Goal: Book appointment/travel/reservation

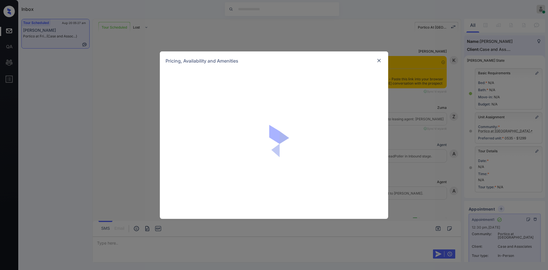
scroll to position [2020, 0]
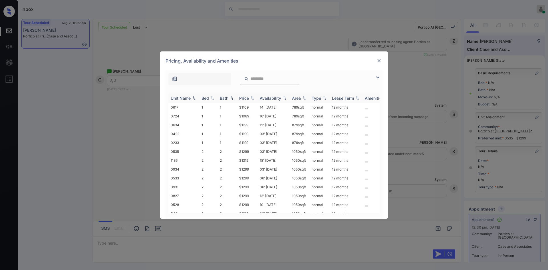
click at [246, 102] on th "Price" at bounding box center [247, 97] width 21 height 9
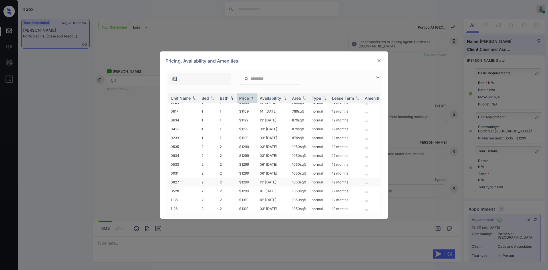
scroll to position [0, 0]
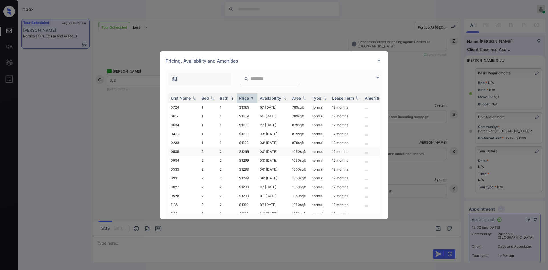
click at [245, 151] on td "$1299" at bounding box center [247, 151] width 21 height 9
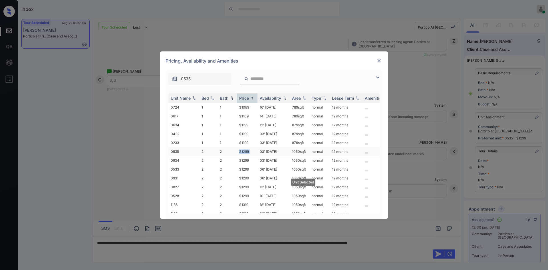
click at [245, 151] on td "$1299" at bounding box center [247, 151] width 21 height 9
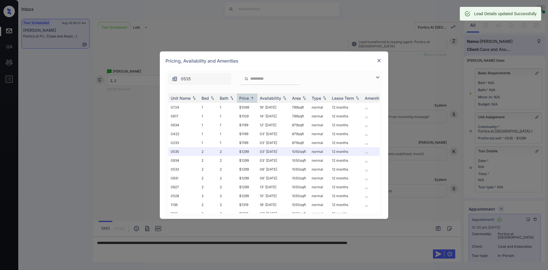
click at [383, 60] on div "Pricing, Availability and Amenities" at bounding box center [274, 60] width 228 height 19
click at [379, 61] on img at bounding box center [379, 61] width 6 height 6
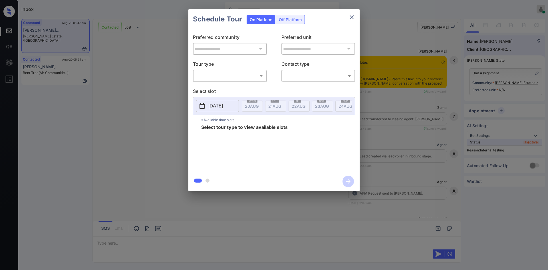
scroll to position [987, 0]
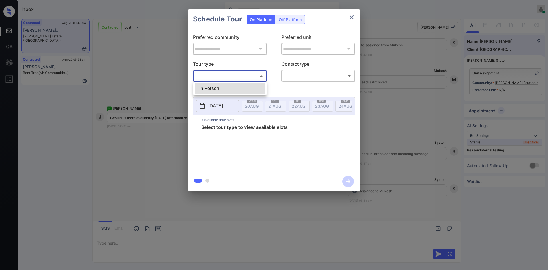
drag, startPoint x: 208, startPoint y: 76, endPoint x: 208, endPoint y: 89, distance: 13.1
click at [208, 89] on body "Inbox Mukesh Online Set yourself offline Set yourself on break Profile Switch t…" at bounding box center [274, 135] width 548 height 270
click at [208, 89] on li "In Person" at bounding box center [230, 88] width 71 height 10
type input "********"
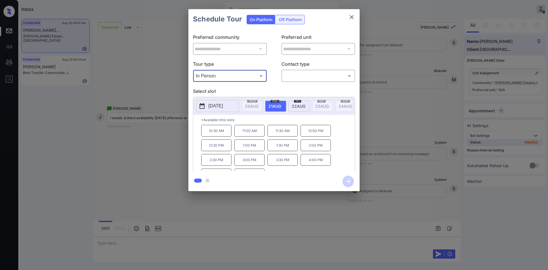
click at [259, 104] on span "22 AUG" at bounding box center [252, 106] width 14 height 5
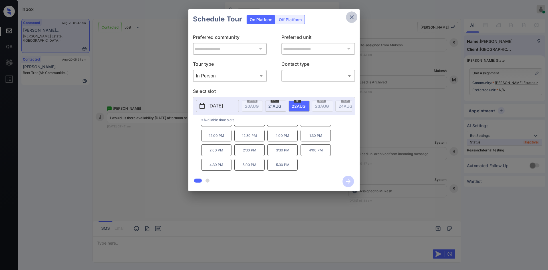
click at [353, 18] on icon "close" at bounding box center [352, 17] width 4 height 4
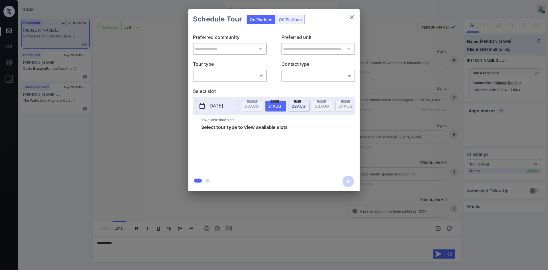
scroll to position [979, 0]
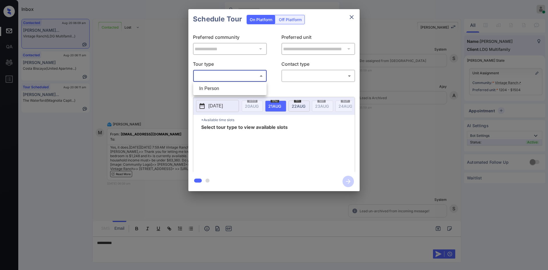
click at [236, 80] on body "Inbox Mukesh Online Set yourself offline Set yourself on break Profile Switch t…" at bounding box center [274, 135] width 548 height 270
click at [224, 85] on li "In Person" at bounding box center [230, 88] width 71 height 10
type input "********"
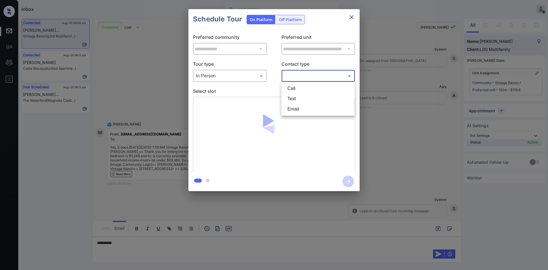
drag, startPoint x: 317, startPoint y: 72, endPoint x: 301, endPoint y: 99, distance: 31.5
click at [301, 99] on body "Inbox Mukesh Online Set yourself offline Set yourself on break Profile Switch t…" at bounding box center [274, 135] width 548 height 270
click at [301, 99] on li "Text" at bounding box center [318, 99] width 71 height 10
type input "****"
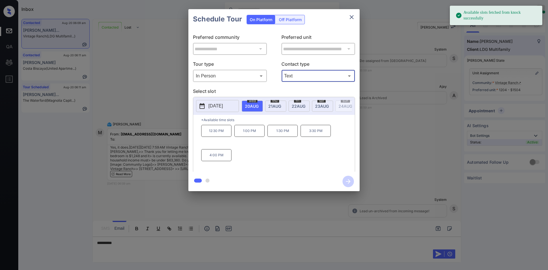
click at [259, 106] on span "23 AUG" at bounding box center [252, 106] width 14 height 5
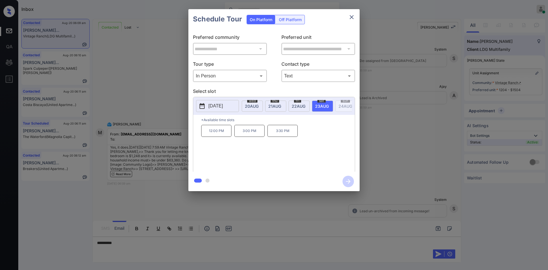
click at [355, 20] on button "close" at bounding box center [351, 16] width 11 height 11
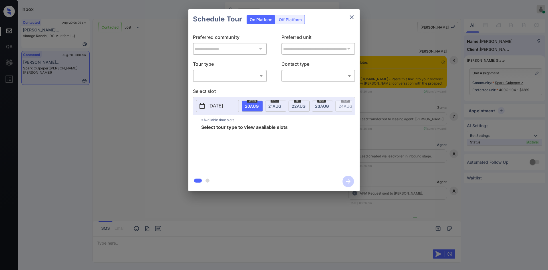
scroll to position [978, 0]
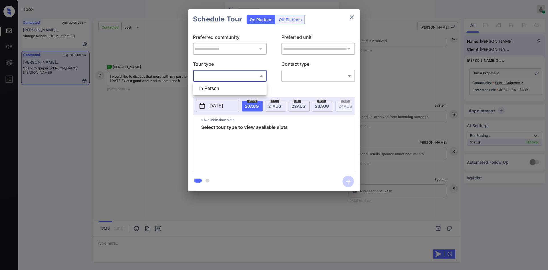
drag, startPoint x: 232, startPoint y: 77, endPoint x: 218, endPoint y: 87, distance: 17.2
click at [218, 87] on body "Inbox Mukesh Online Set yourself offline Set yourself on break Profile Switch t…" at bounding box center [274, 135] width 548 height 270
click at [218, 87] on li "In Person" at bounding box center [230, 88] width 71 height 10
type input "********"
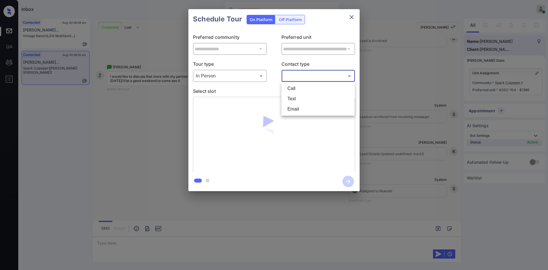
drag, startPoint x: 302, startPoint y: 75, endPoint x: 295, endPoint y: 100, distance: 26.6
click at [295, 100] on body "Inbox Mukesh Online Set yourself offline Set yourself on break Profile Switch t…" at bounding box center [274, 135] width 548 height 270
click at [295, 100] on li "Text" at bounding box center [318, 99] width 71 height 10
type input "****"
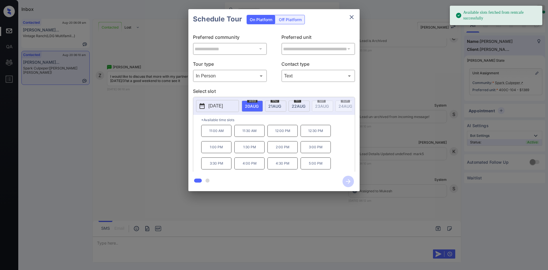
click at [223, 104] on p "[DATE]" at bounding box center [215, 106] width 15 height 7
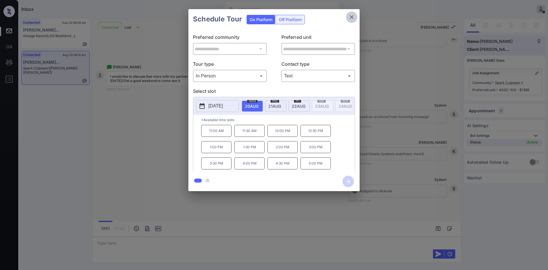
click at [356, 17] on button "close" at bounding box center [351, 16] width 11 height 11
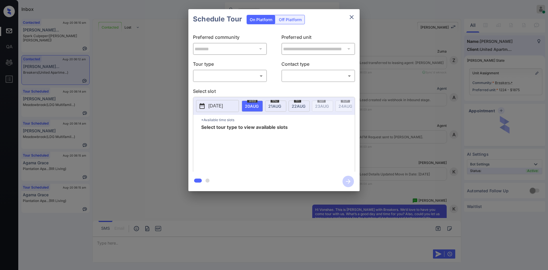
scroll to position [347, 0]
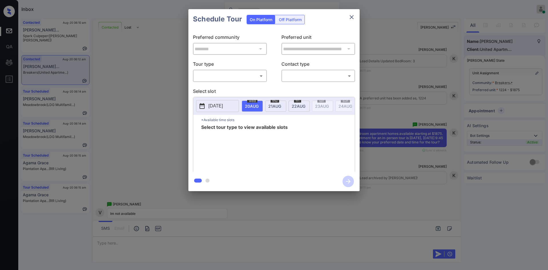
click at [232, 82] on div "​ ​" at bounding box center [230, 76] width 74 height 12
click at [225, 75] on body "Inbox Mukesh Online Set yourself offline Set yourself on break Profile Switch t…" at bounding box center [274, 135] width 548 height 270
click at [141, 88] on div at bounding box center [274, 135] width 548 height 270
click at [192, 111] on div "**********" at bounding box center [273, 100] width 171 height 142
click at [169, 116] on div "**********" at bounding box center [274, 100] width 548 height 200
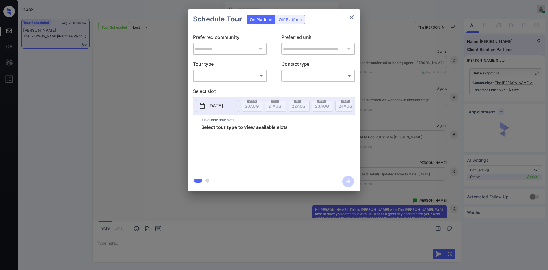
scroll to position [670, 0]
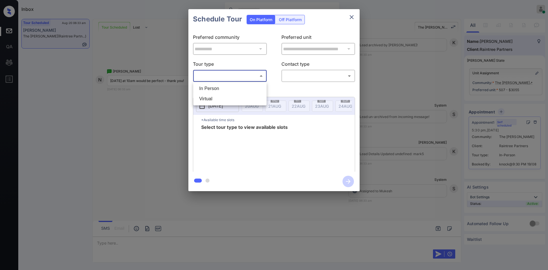
click at [234, 75] on body "Inbox Mukesh Online Set yourself offline Set yourself on break Profile Switch t…" at bounding box center [274, 135] width 548 height 270
click at [217, 86] on li "In Person" at bounding box center [230, 88] width 71 height 10
type input "********"
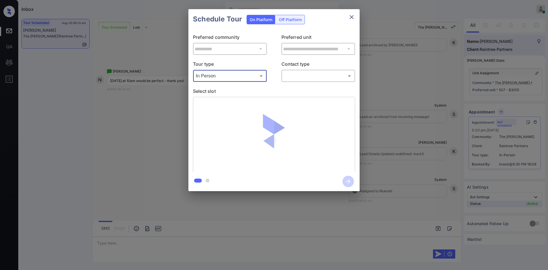
scroll to position [707, 0]
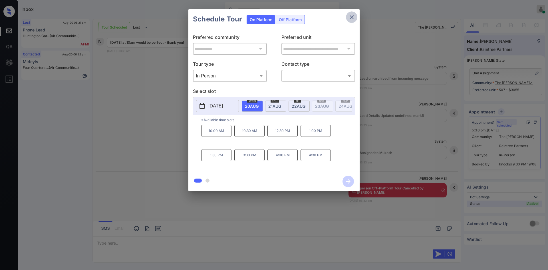
click at [352, 17] on icon "close" at bounding box center [352, 17] width 4 height 4
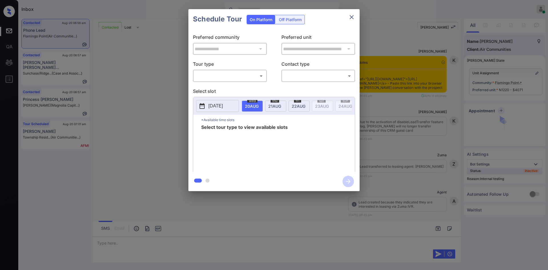
scroll to position [1135, 0]
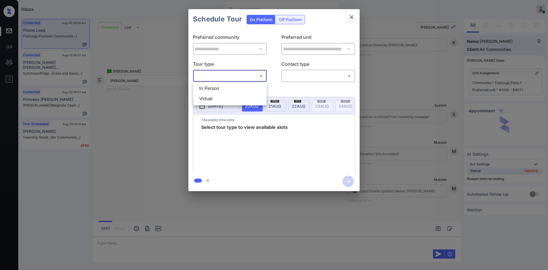
click at [242, 74] on body "Inbox Mukesh Online Set yourself offline Set yourself on break Profile Switch t…" at bounding box center [274, 135] width 548 height 270
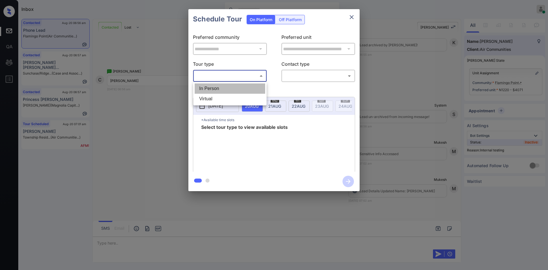
click at [219, 88] on li "In Person" at bounding box center [230, 88] width 71 height 10
type input "********"
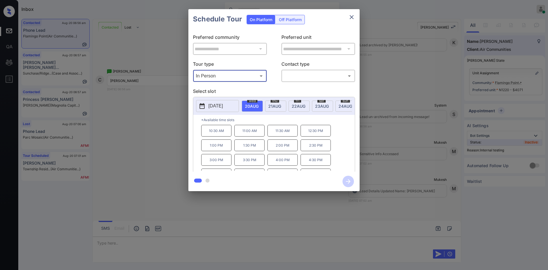
click at [340, 103] on div "[DATE]" at bounding box center [346, 106] width 21 height 11
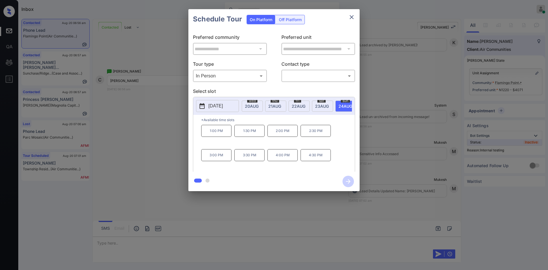
click at [148, 144] on div "**********" at bounding box center [274, 100] width 548 height 200
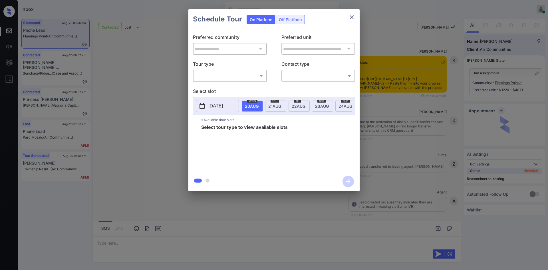
scroll to position [1169, 0]
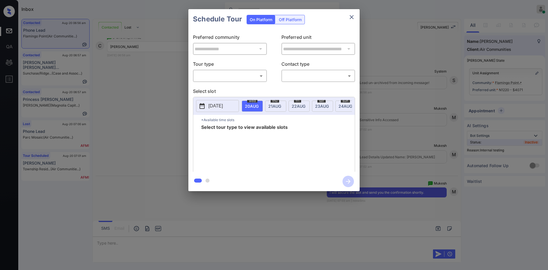
click at [233, 75] on body "Inbox Mukesh Online Set yourself offline Set yourself on break Profile Switch t…" at bounding box center [274, 135] width 548 height 270
click at [213, 88] on li "In Person" at bounding box center [230, 88] width 71 height 10
type input "********"
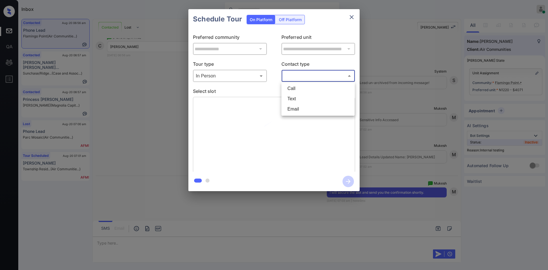
drag, startPoint x: 306, startPoint y: 75, endPoint x: 293, endPoint y: 98, distance: 26.8
click at [293, 98] on body "Inbox Mukesh Online Set yourself offline Set yourself on break Profile Switch t…" at bounding box center [274, 135] width 548 height 270
click at [293, 98] on li "Text" at bounding box center [318, 99] width 71 height 10
type input "****"
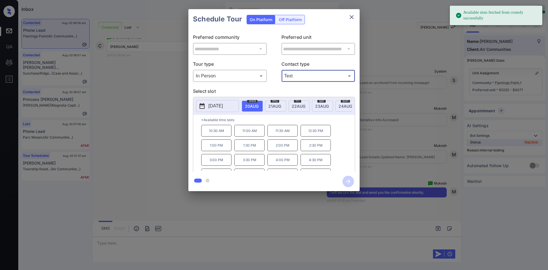
click at [337, 107] on div "sun 24 AUG" at bounding box center [346, 106] width 21 height 11
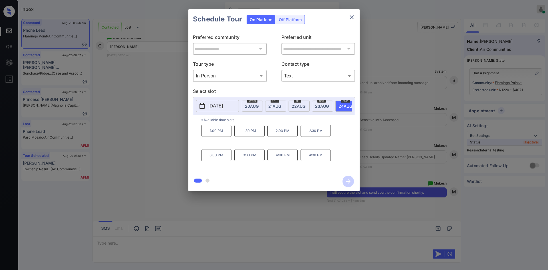
click at [310, 133] on p "2:30 PM" at bounding box center [316, 131] width 30 height 12
click at [350, 180] on icon "button" at bounding box center [348, 181] width 11 height 11
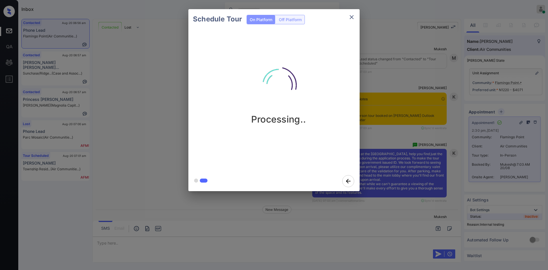
scroll to position [1492, 0]
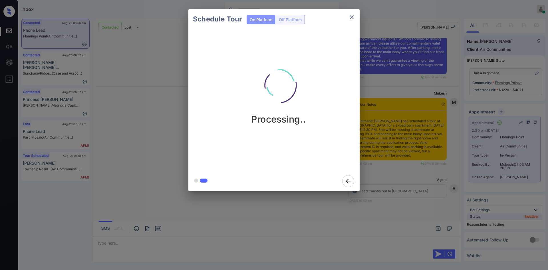
click at [378, 104] on div "Schedule Tour On Platform Off Platform Processing.." at bounding box center [274, 100] width 548 height 200
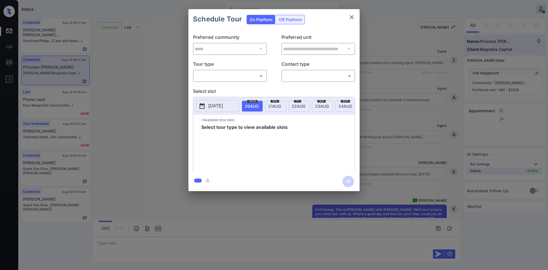
scroll to position [184, 0]
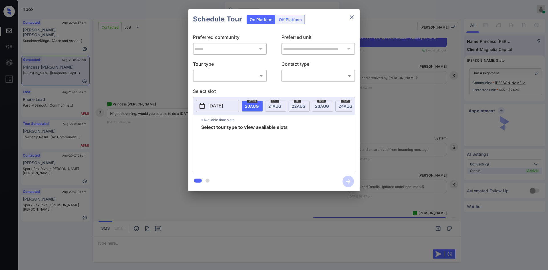
click at [410, 97] on div "**********" at bounding box center [274, 100] width 548 height 200
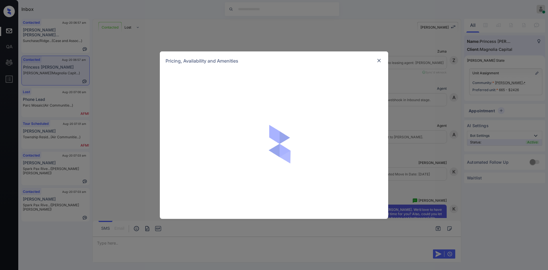
scroll to position [184, 0]
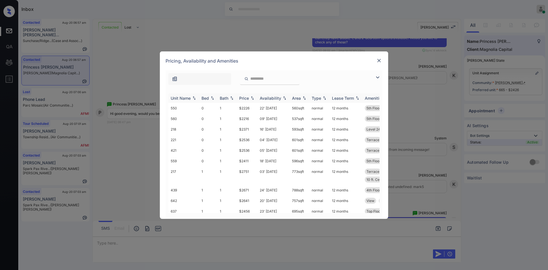
click at [246, 99] on div "Price" at bounding box center [244, 98] width 10 height 5
click at [379, 63] on div at bounding box center [379, 60] width 7 height 7
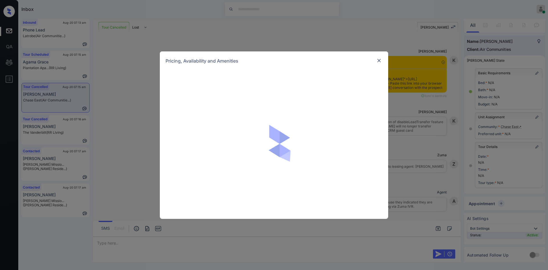
scroll to position [0, 3]
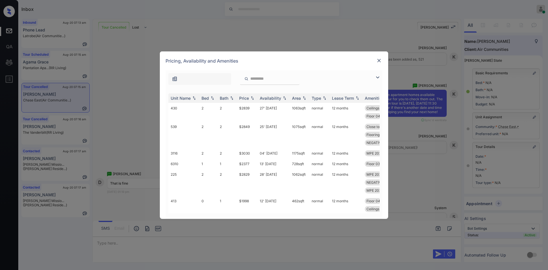
click at [248, 100] on div "Price" at bounding box center [244, 98] width 10 height 5
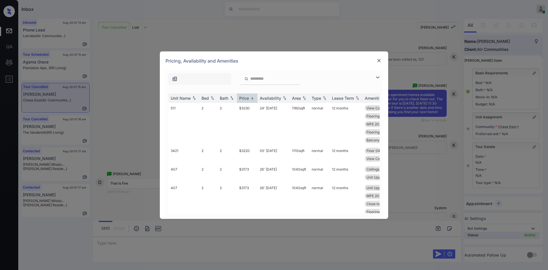
click at [248, 100] on div "Price" at bounding box center [244, 98] width 10 height 5
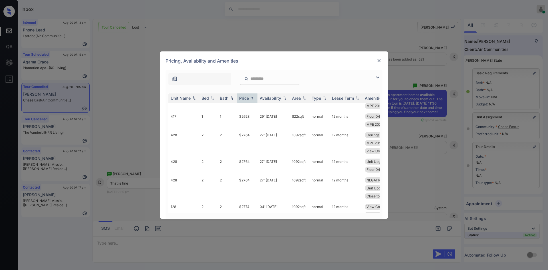
click at [249, 143] on td "$2764" at bounding box center [247, 143] width 21 height 27
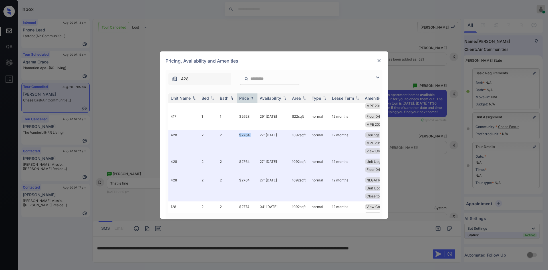
click at [379, 60] on img at bounding box center [379, 61] width 6 height 6
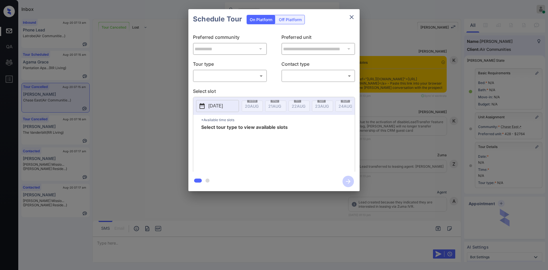
scroll to position [0, 3]
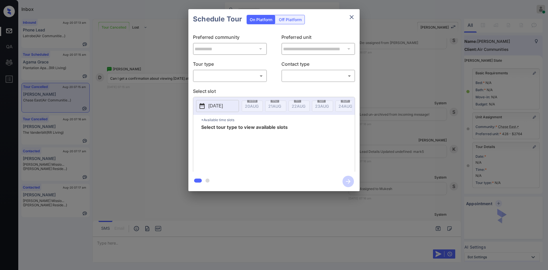
click at [242, 80] on body "Inbox Mukesh Online Set yourself offline Set yourself on break Profile Switch t…" at bounding box center [274, 135] width 548 height 270
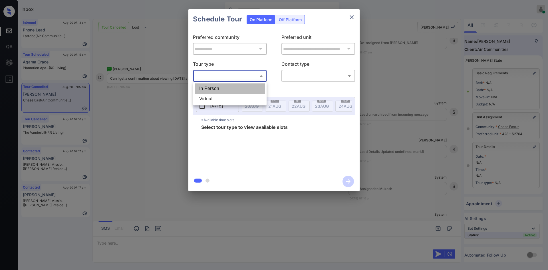
click at [219, 88] on li "In Person" at bounding box center [230, 88] width 71 height 10
type input "********"
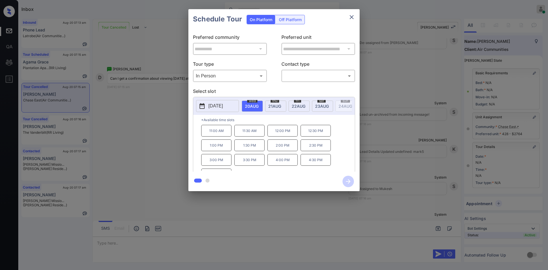
click at [157, 146] on div "**********" at bounding box center [274, 100] width 548 height 200
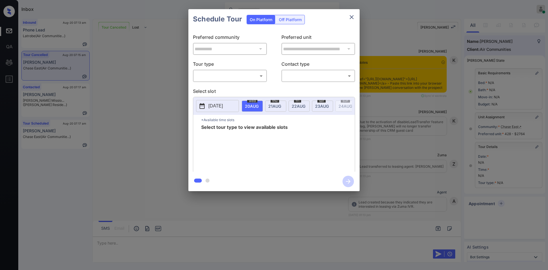
scroll to position [0, 3]
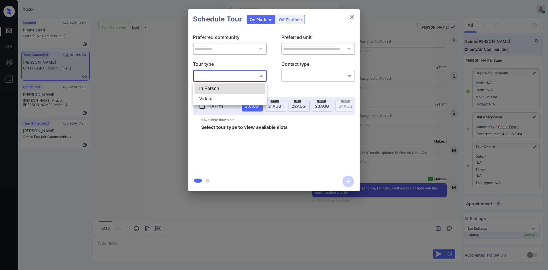
drag, startPoint x: 244, startPoint y: 76, endPoint x: 219, endPoint y: 85, distance: 26.2
click at [219, 85] on body "Inbox Mukesh Online Set yourself offline Set yourself on break Profile Switch t…" at bounding box center [274, 135] width 548 height 270
click at [219, 85] on li "In Person" at bounding box center [230, 88] width 71 height 10
type input "********"
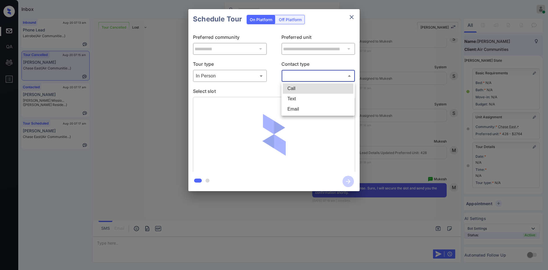
drag, startPoint x: 296, startPoint y: 78, endPoint x: 295, endPoint y: 96, distance: 17.7
click at [295, 96] on body "Inbox Mukesh Online Set yourself offline Set yourself on break Profile Switch t…" at bounding box center [274, 135] width 548 height 270
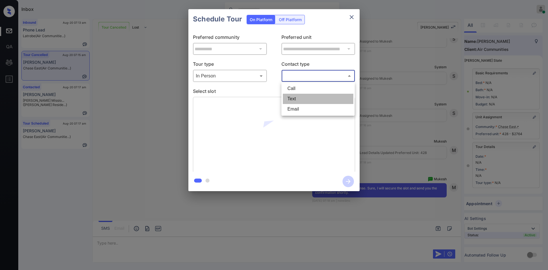
click at [295, 96] on li "Text" at bounding box center [318, 99] width 71 height 10
type input "****"
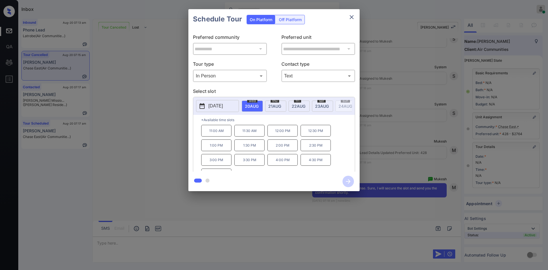
click at [275, 133] on p "12:00 PM" at bounding box center [283, 131] width 30 height 12
click at [344, 180] on icon "button" at bounding box center [348, 181] width 11 height 11
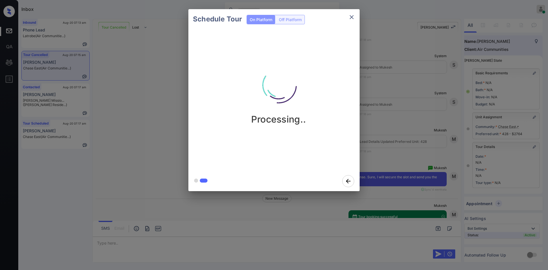
scroll to position [3986, 0]
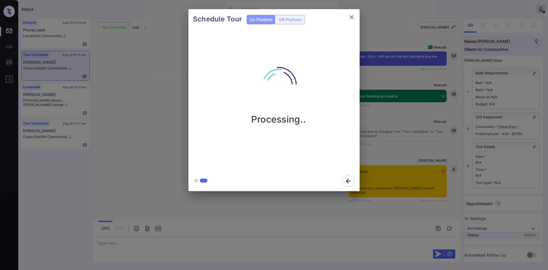
click at [395, 83] on div "Schedule Tour On Platform Off Platform Processing.." at bounding box center [274, 100] width 548 height 200
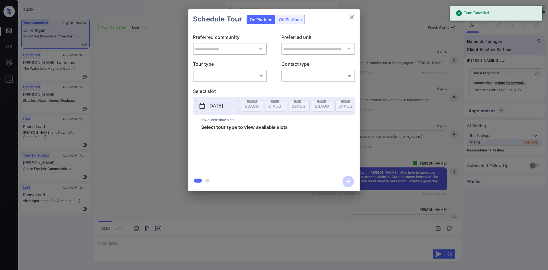
scroll to position [3089, 0]
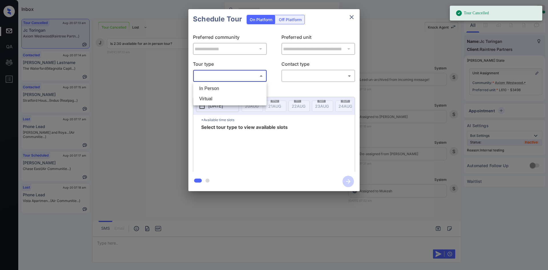
click at [241, 78] on body "Tour Cancelled Inbox Mukesh Online Set yourself offline Set yourself on break P…" at bounding box center [274, 135] width 548 height 270
click at [216, 92] on li "In Person" at bounding box center [230, 88] width 71 height 10
type input "********"
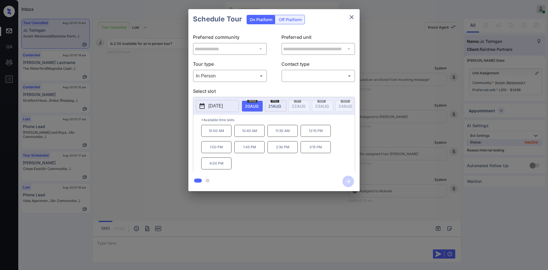
click at [152, 135] on div "**********" at bounding box center [274, 100] width 548 height 200
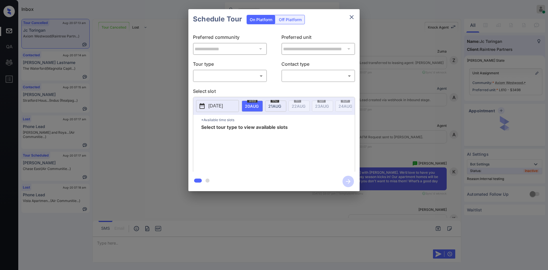
scroll to position [3123, 0]
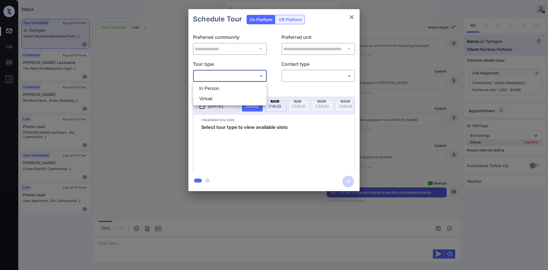
click at [234, 75] on body "Inbox Mukesh Online Set yourself offline Set yourself on break Profile Switch t…" at bounding box center [274, 135] width 548 height 270
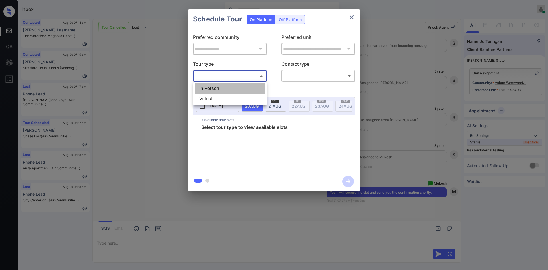
click at [218, 86] on li "In Person" at bounding box center [230, 88] width 71 height 10
type input "********"
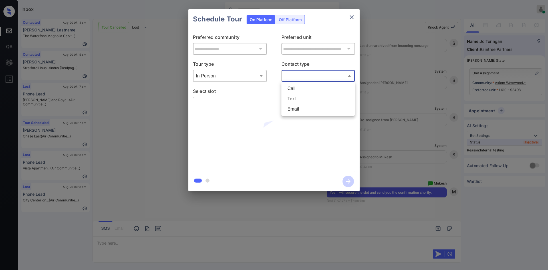
click at [315, 75] on body "Inbox Mukesh Online Set yourself offline Set yourself on break Profile Switch t…" at bounding box center [274, 135] width 548 height 270
click at [297, 96] on li "Text" at bounding box center [318, 99] width 71 height 10
type input "****"
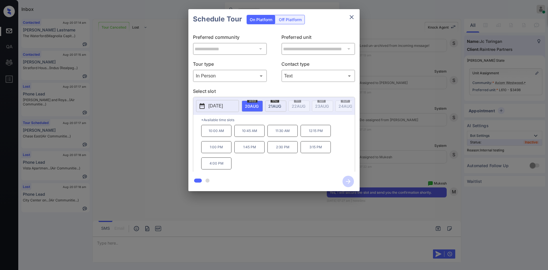
click at [277, 150] on p "2:30 PM" at bounding box center [283, 147] width 30 height 12
click at [345, 182] on icon "button" at bounding box center [348, 181] width 11 height 11
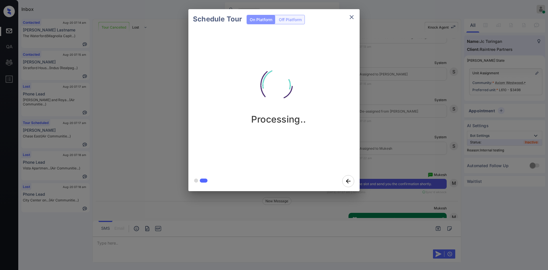
scroll to position [3199, 0]
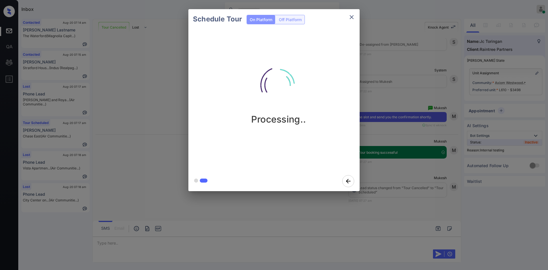
click at [404, 94] on div "Schedule Tour On Platform Off Platform Processing.." at bounding box center [274, 100] width 548 height 200
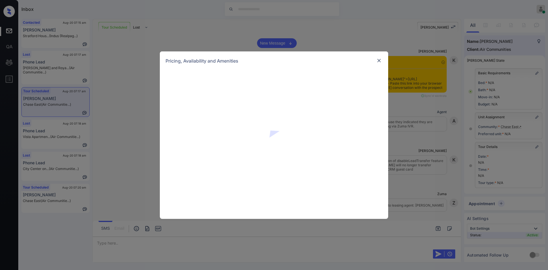
scroll to position [559, 0]
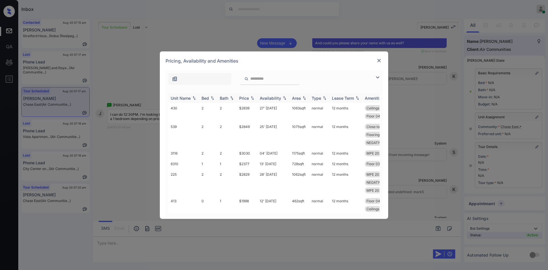
click at [250, 99] on img at bounding box center [253, 98] width 6 height 4
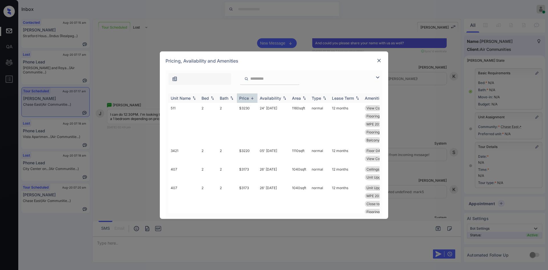
click at [250, 99] on img at bounding box center [253, 98] width 6 height 4
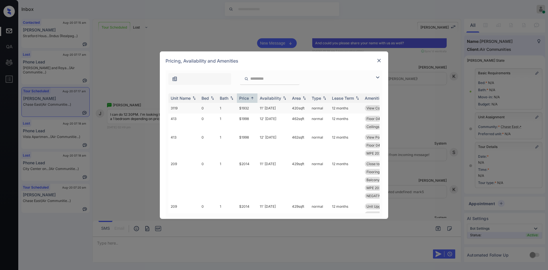
click at [248, 106] on td "$1932" at bounding box center [247, 108] width 21 height 11
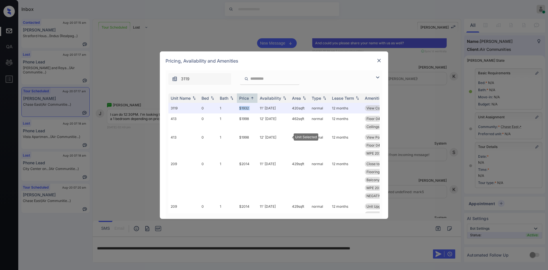
click at [378, 60] on img at bounding box center [379, 61] width 6 height 6
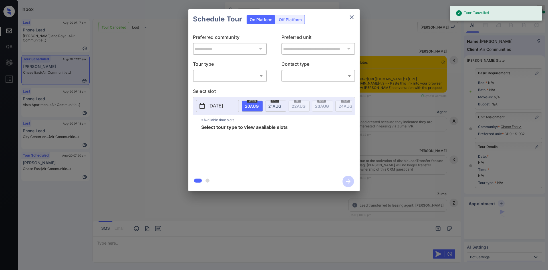
scroll to position [1735, 0]
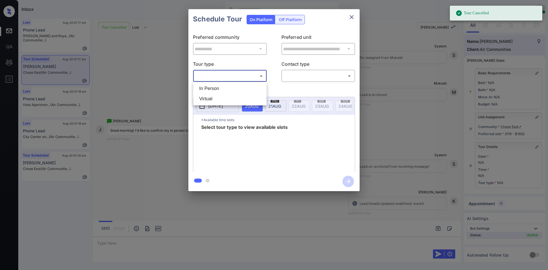
click at [250, 79] on body "Tour Cancelled Inbox Mukesh Online Set yourself offline Set yourself on break P…" at bounding box center [274, 135] width 548 height 270
click at [227, 90] on li "In Person" at bounding box center [230, 88] width 71 height 10
type input "********"
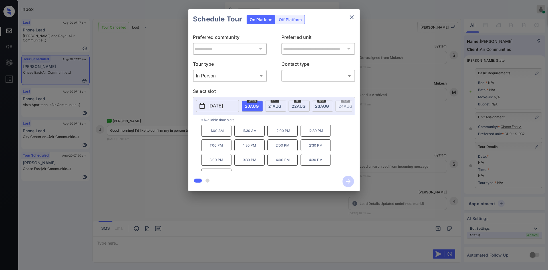
click at [146, 88] on div "**********" at bounding box center [274, 100] width 548 height 200
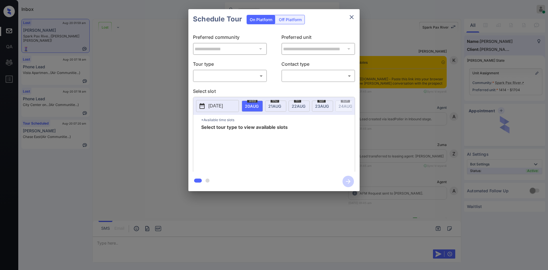
scroll to position [179, 0]
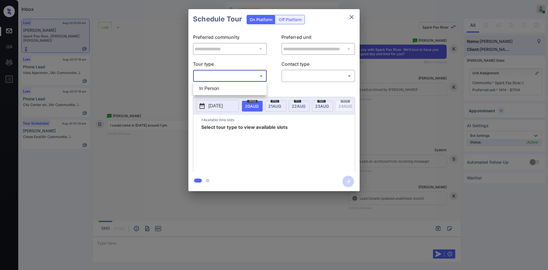
click at [240, 74] on body "Inbox Mukesh Online Set yourself offline Set yourself on break Profile Switch t…" at bounding box center [274, 135] width 548 height 270
click at [224, 86] on li "In Person" at bounding box center [230, 88] width 71 height 10
type input "********"
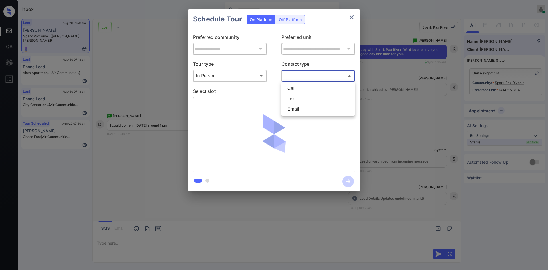
drag, startPoint x: 286, startPoint y: 73, endPoint x: 297, endPoint y: 103, distance: 31.9
click at [297, 103] on body "Inbox Mukesh Online Set yourself offline Set yourself on break Profile Switch t…" at bounding box center [274, 135] width 548 height 270
click at [297, 103] on li "Text" at bounding box center [318, 99] width 71 height 10
type input "****"
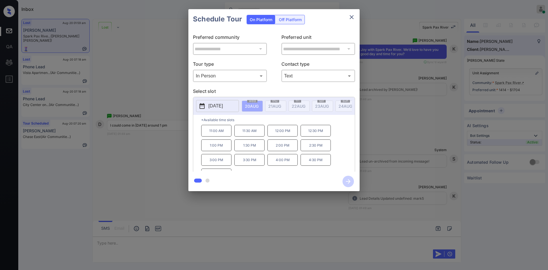
click at [221, 146] on p "1:00 PM" at bounding box center [216, 145] width 30 height 12
click at [345, 181] on icon "button" at bounding box center [348, 181] width 11 height 11
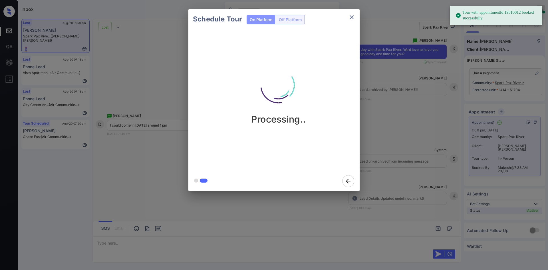
click at [389, 45] on div "Schedule Tour On Platform Off Platform Processing.." at bounding box center [274, 100] width 548 height 200
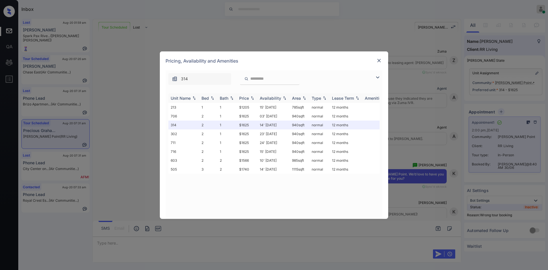
scroll to position [7622, 0]
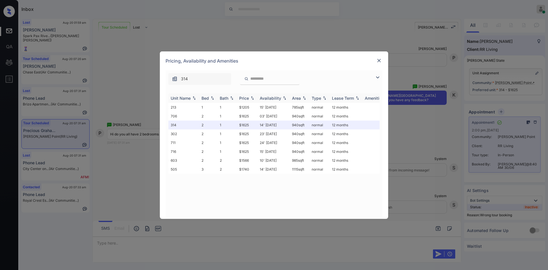
click at [246, 98] on div "Price" at bounding box center [244, 98] width 10 height 5
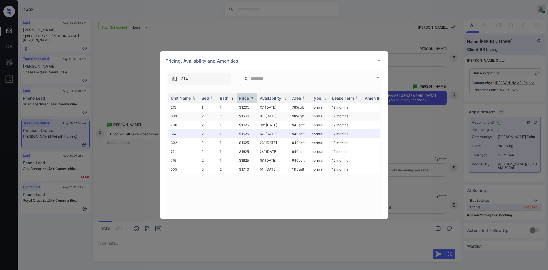
click at [249, 117] on td "$1566" at bounding box center [247, 116] width 21 height 9
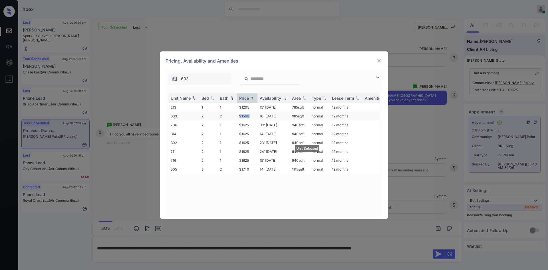
click at [249, 117] on td "$1566" at bounding box center [247, 116] width 21 height 9
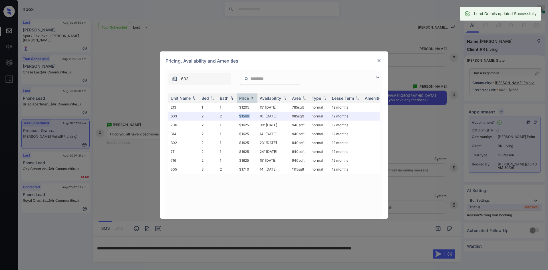
click at [379, 61] on img at bounding box center [379, 61] width 6 height 6
